Goal: Information Seeking & Learning: Learn about a topic

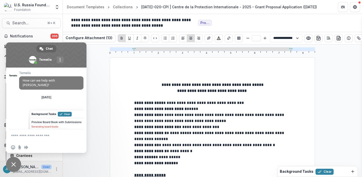
select select "**********"
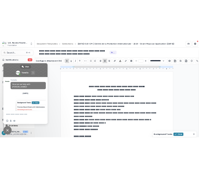
scroll to position [74, 0]
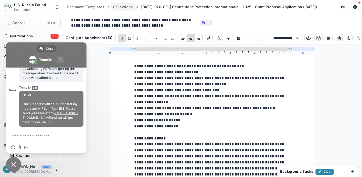
click at [122, 9] on div "Collections" at bounding box center [123, 6] width 20 height 5
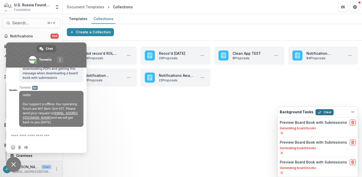
click at [324, 112] on button "Clear" at bounding box center [325, 112] width 18 height 6
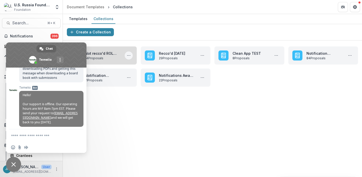
click at [129, 57] on icon "More Not recco'd ROL October 2025 Actions" at bounding box center [129, 56] width 4 height 4
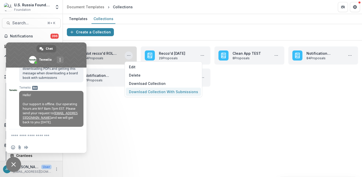
click at [141, 90] on button "Download Collection With Submissions" at bounding box center [163, 92] width 75 height 8
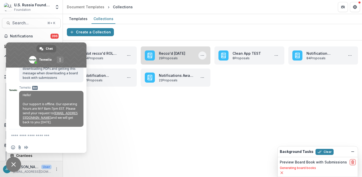
click at [200, 54] on button "More Recco'd October 2025 Actions" at bounding box center [202, 56] width 8 height 8
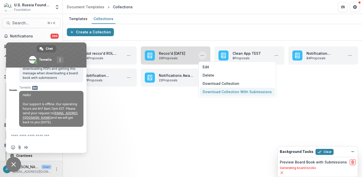
click at [214, 92] on button "Download Collection With Submissions" at bounding box center [237, 92] width 75 height 8
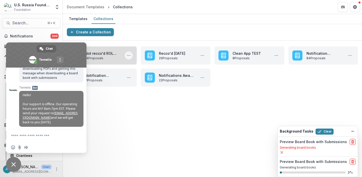
click at [130, 57] on icon "More Not recco'd ROL October 2025 Actions" at bounding box center [129, 56] width 4 height 4
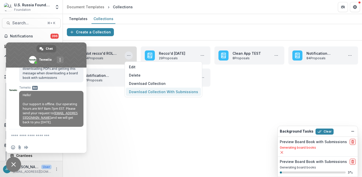
click at [137, 93] on button "Download Collection With Submissions" at bounding box center [163, 92] width 75 height 8
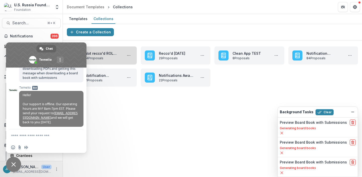
click at [101, 56] on link "Not recco'd ROL [DATE]" at bounding box center [103, 53] width 36 height 5
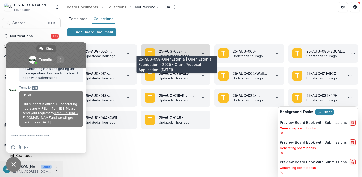
click at [166, 52] on link "25-AUG-058-OpenEstonia | Open Estonia Foundation - 2025 - Grant Proposal Applic…" at bounding box center [177, 51] width 36 height 5
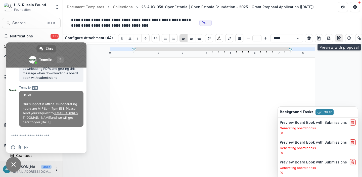
click at [338, 40] on icon "preview-proposal-pdf" at bounding box center [340, 38] width 4 height 4
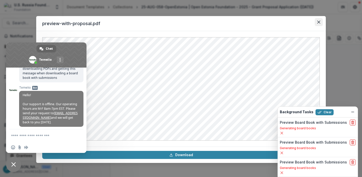
click at [319, 22] on icon "Close" at bounding box center [318, 22] width 3 height 3
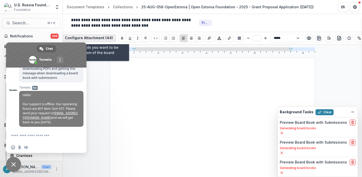
click at [106, 38] on button "Configure Attachment (44)" at bounding box center [89, 38] width 55 height 8
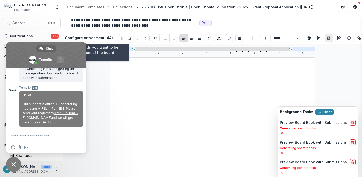
click at [330, 36] on button "Open Editor Sidebar" at bounding box center [329, 38] width 8 height 8
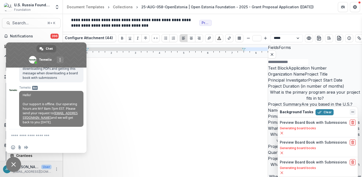
click at [351, 114] on icon "Dismiss" at bounding box center [353, 112] width 4 height 4
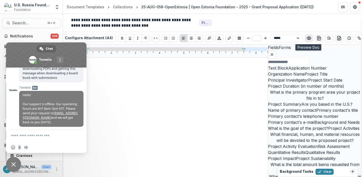
click at [308, 37] on icon "Preview preview-doc.pdf" at bounding box center [309, 38] width 5 height 5
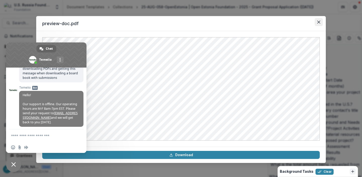
click at [320, 21] on icon "Close" at bounding box center [318, 22] width 3 height 3
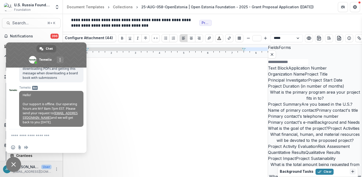
click at [324, 26] on div "**********" at bounding box center [212, 23] width 299 height 18
click at [324, 27] on div "**********" at bounding box center [212, 23] width 299 height 18
click at [339, 40] on icon "preview-proposal-pdf" at bounding box center [340, 38] width 4 height 4
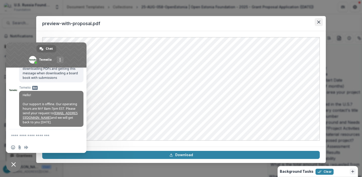
click at [319, 21] on icon "Close" at bounding box center [318, 22] width 3 height 3
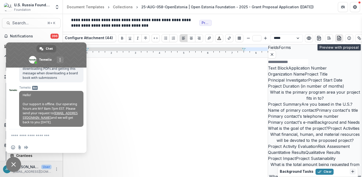
click at [338, 38] on icon "preview-proposal-pdf" at bounding box center [340, 38] width 4 height 4
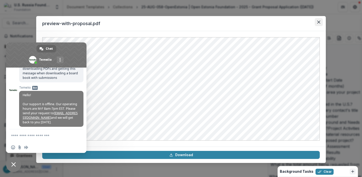
click at [319, 21] on icon "Close" at bounding box center [318, 22] width 3 height 3
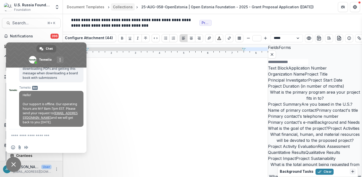
click at [124, 6] on div "Collections" at bounding box center [123, 6] width 20 height 5
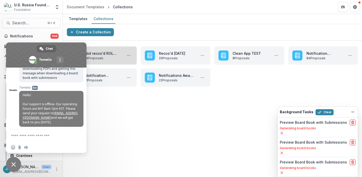
click at [117, 56] on link "Not recco'd ROL [DATE]" at bounding box center [103, 53] width 36 height 5
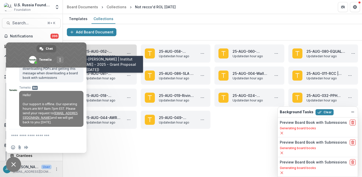
click at [117, 50] on link "25-AUG-052-[PERSON_NAME] | Institut [PERSON_NAME] - 2025 - Grant Proposal Appli…" at bounding box center [103, 51] width 36 height 5
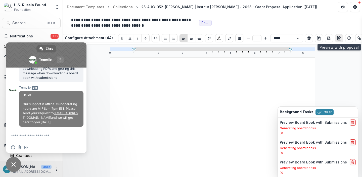
click at [337, 39] on icon "preview-proposal-pdf" at bounding box center [339, 38] width 5 height 5
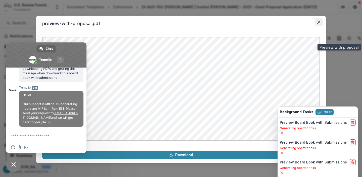
click at [318, 21] on icon "Close" at bounding box center [318, 22] width 3 height 3
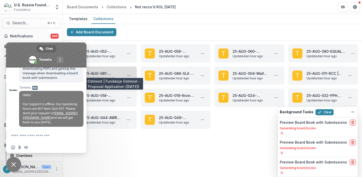
click at [110, 73] on link "25-AUG-081-Ostmost | Fundacja Ostmost - 2025 - Grant Proposal Application ([DAT…" at bounding box center [103, 73] width 36 height 5
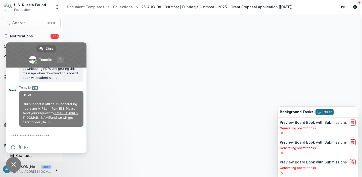
click at [321, 112] on button "Clear" at bounding box center [325, 112] width 18 height 6
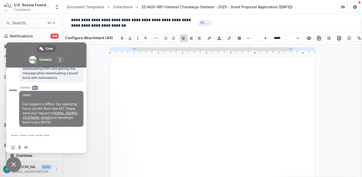
click at [12, 166] on span "Close chat" at bounding box center [13, 164] width 5 height 5
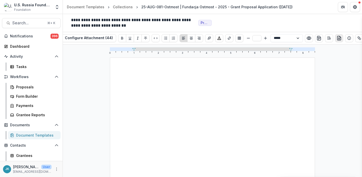
click at [338, 36] on icon "preview-proposal-pdf" at bounding box center [340, 38] width 4 height 4
